Goal: Information Seeking & Learning: Compare options

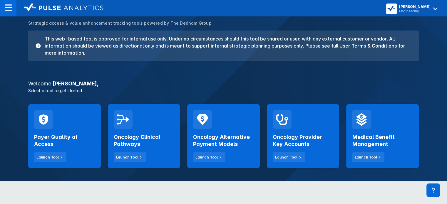
scroll to position [51, 0]
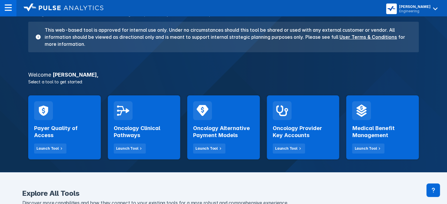
click at [312, 132] on h2 "Oncology Provider Key Accounts" at bounding box center [303, 132] width 61 height 14
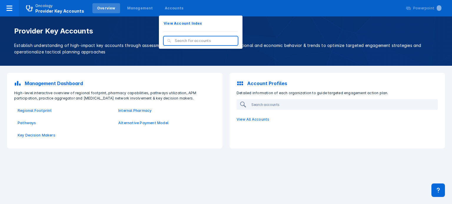
click at [172, 12] on div "Accounts" at bounding box center [174, 8] width 28 height 10
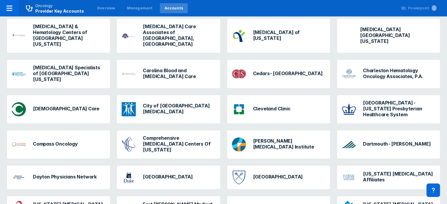
scroll to position [208, 0]
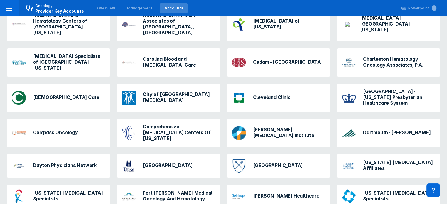
click at [259, 89] on div "Cleveland Clinic" at bounding box center [262, 98] width 64 height 19
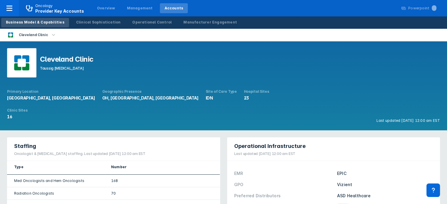
click at [152, 24] on div "Operational Control" at bounding box center [151, 22] width 39 height 5
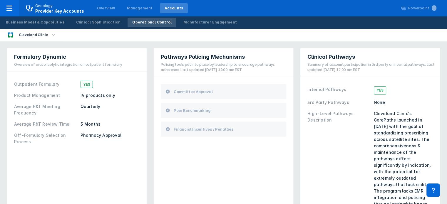
click at [11, 8] on icon at bounding box center [9, 8] width 6 height 5
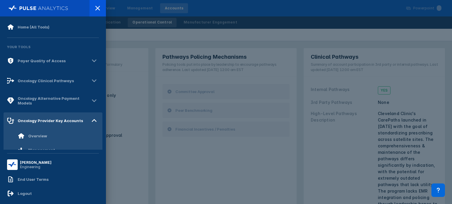
click at [93, 11] on div at bounding box center [97, 8] width 16 height 16
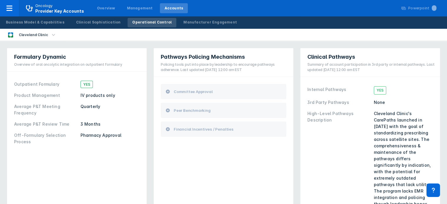
click at [3, 5] on div at bounding box center [9, 8] width 19 height 16
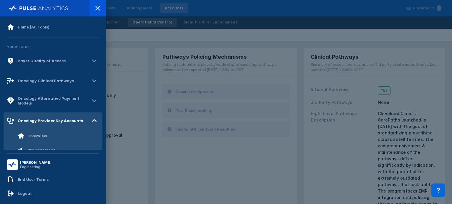
click at [49, 81] on div "Oncology Clinical Pathways" at bounding box center [46, 81] width 56 height 5
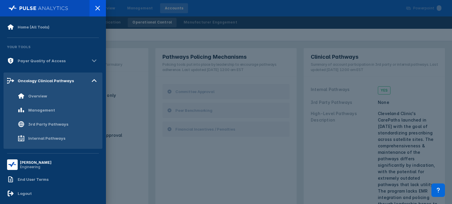
click at [46, 135] on div "Internal Pathways" at bounding box center [42, 138] width 48 height 7
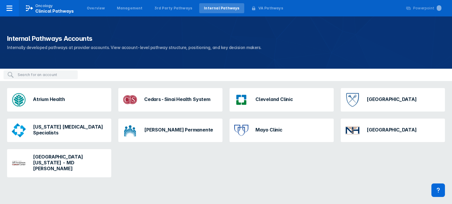
click at [235, 99] on img at bounding box center [241, 100] width 14 height 14
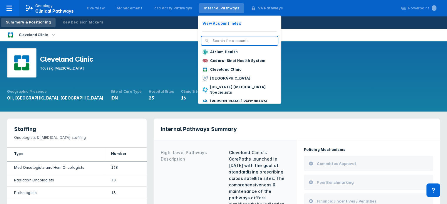
click at [204, 7] on div "Internal Pathways" at bounding box center [221, 8] width 35 height 5
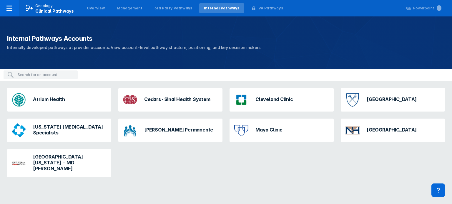
click at [284, 103] on div "Cleveland Clinic" at bounding box center [264, 100] width 64 height 19
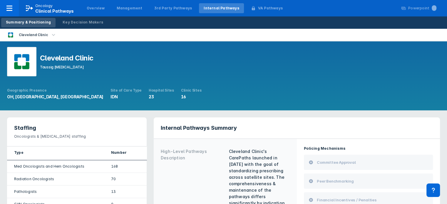
scroll to position [3, 0]
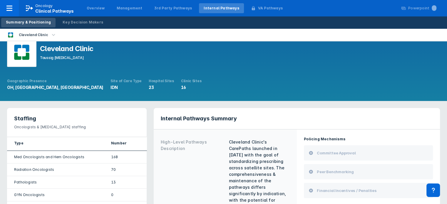
scroll to position [8, 0]
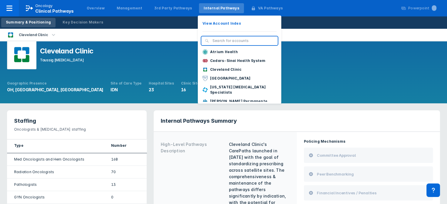
click at [215, 53] on p "Atrium Health" at bounding box center [224, 51] width 28 height 5
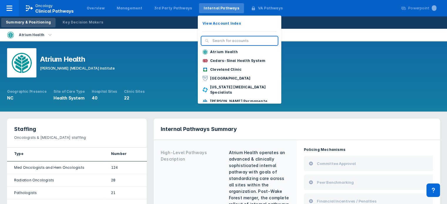
click at [219, 69] on p "Cleveland Clinic" at bounding box center [225, 69] width 31 height 5
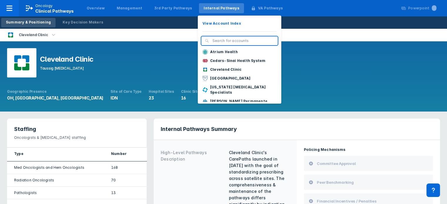
click at [216, 60] on p "Cedars-Sinai Health System" at bounding box center [237, 60] width 55 height 5
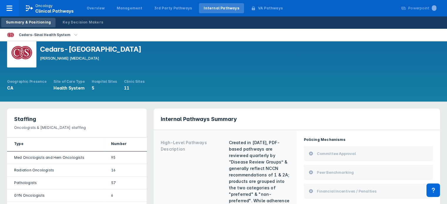
scroll to position [9, 0]
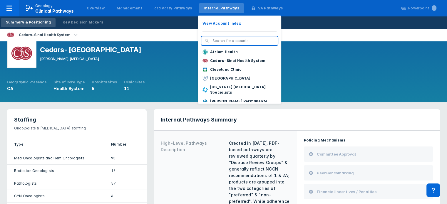
click at [217, 68] on p "Cleveland Clinic" at bounding box center [225, 69] width 31 height 5
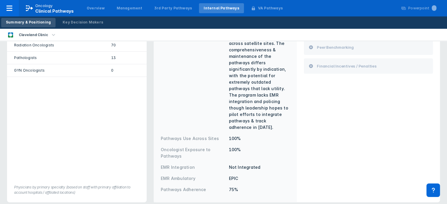
scroll to position [239, 0]
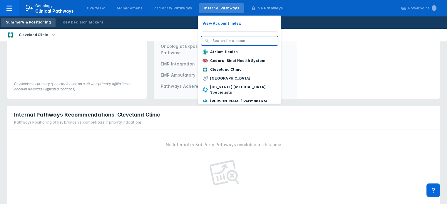
click at [219, 61] on p "Cedars-Sinai Health System" at bounding box center [237, 60] width 55 height 5
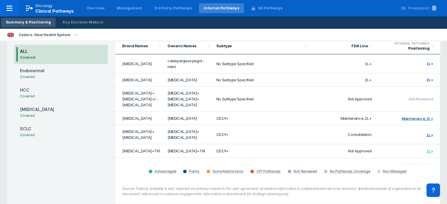
click at [11, 9] on icon at bounding box center [9, 8] width 7 height 7
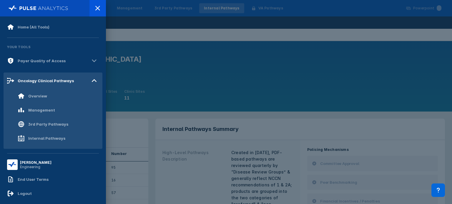
click at [24, 190] on div "Logout" at bounding box center [19, 193] width 25 height 7
